Goal: Information Seeking & Learning: Learn about a topic

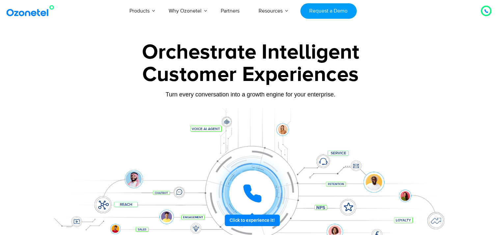
click at [181, 103] on link "Cloud Telephony" at bounding box center [198, 99] width 45 height 8
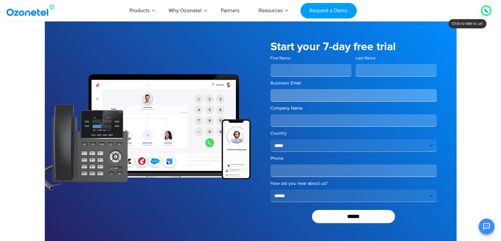
scroll to position [2126, 0]
